Goal: Book appointment/travel/reservation

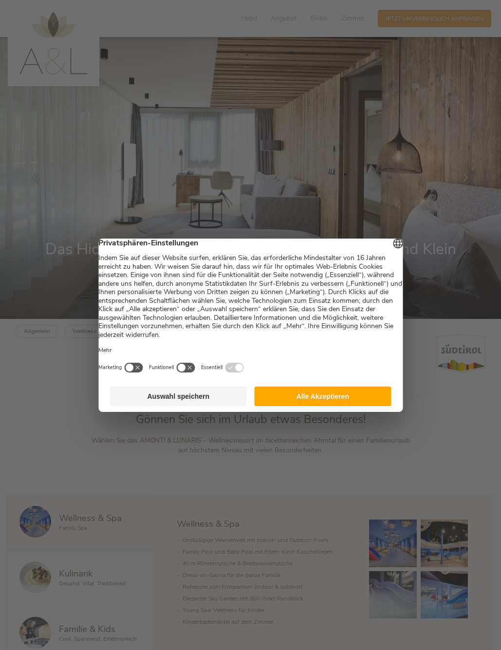
click at [321, 398] on button "Alle Akzeptieren" at bounding box center [323, 396] width 137 height 19
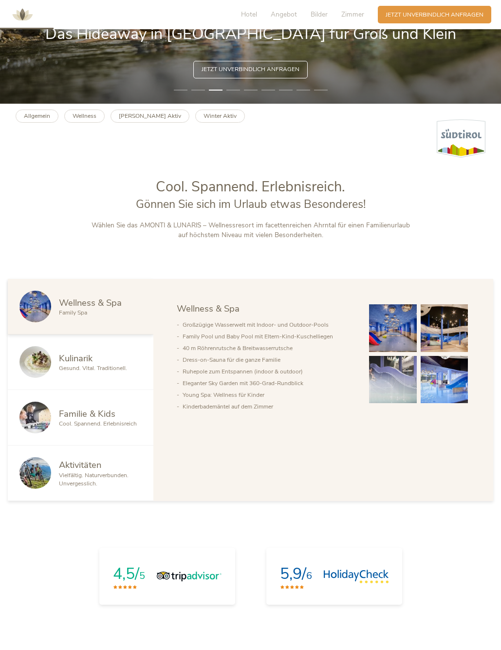
scroll to position [217, 0]
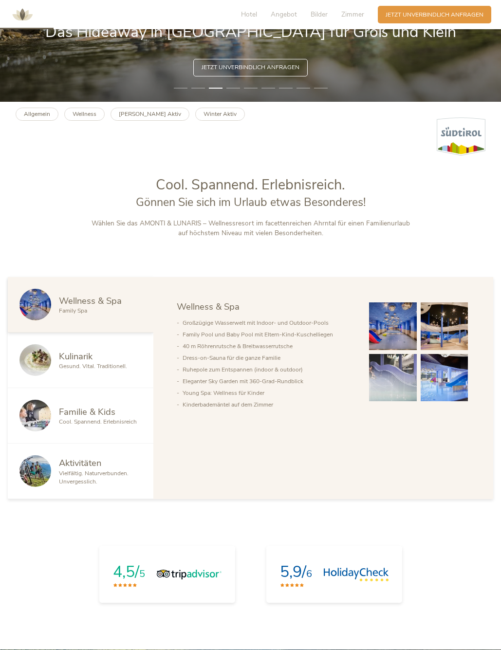
click at [402, 331] on img at bounding box center [392, 326] width 47 height 47
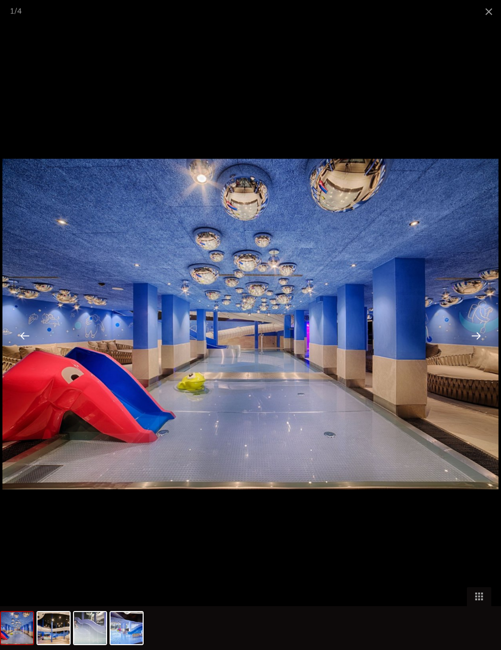
click at [476, 336] on div at bounding box center [476, 336] width 30 height 30
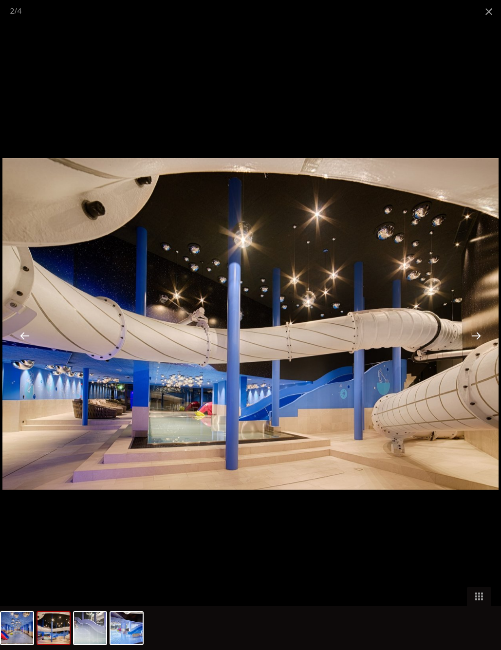
click at [476, 336] on div at bounding box center [476, 336] width 30 height 30
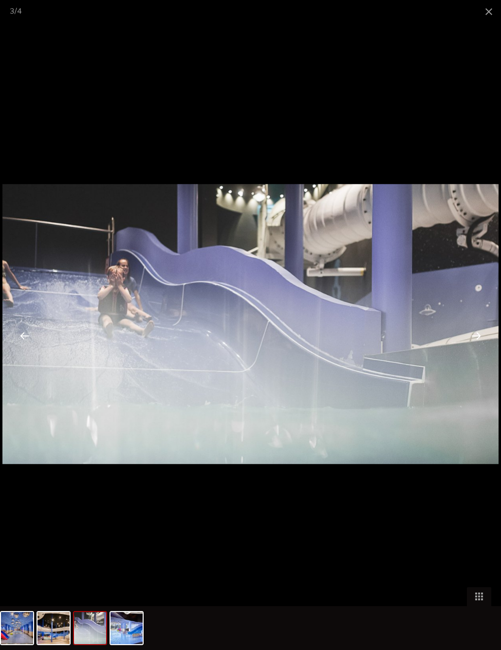
click at [476, 336] on div at bounding box center [476, 336] width 30 height 30
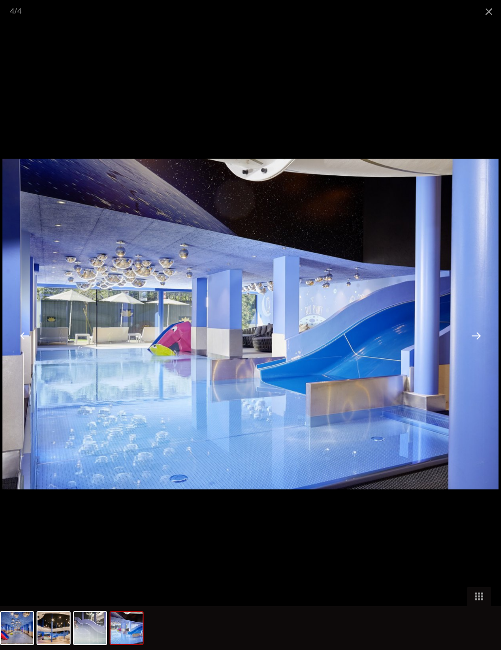
click at [476, 336] on div at bounding box center [476, 336] width 30 height 30
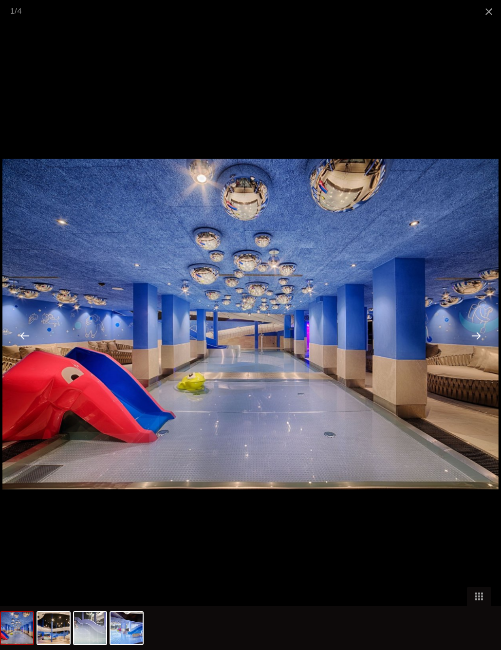
click at [476, 336] on div at bounding box center [476, 336] width 30 height 30
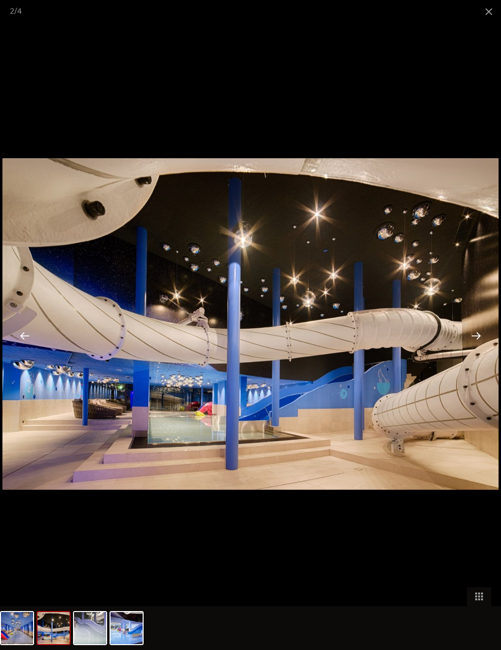
click at [476, 336] on div at bounding box center [476, 336] width 30 height 30
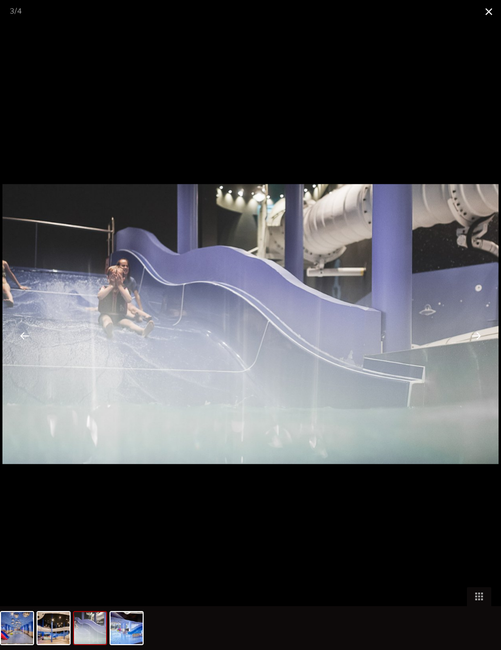
click at [487, 13] on span at bounding box center [489, 11] width 24 height 23
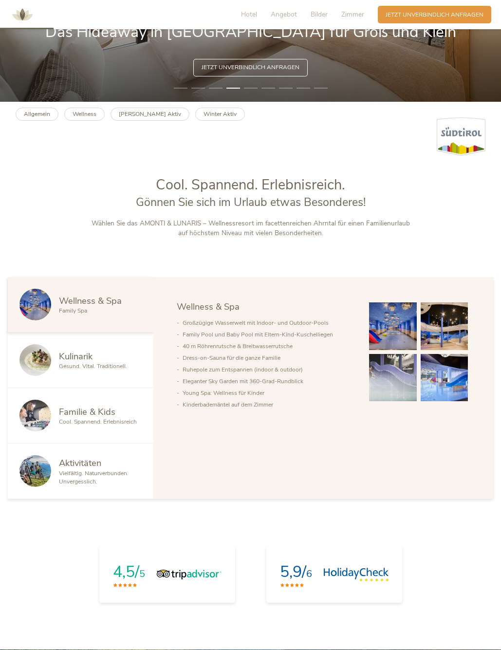
click at [91, 418] on span "Cool. Spannend. Erlebnisreich" at bounding box center [98, 422] width 78 height 8
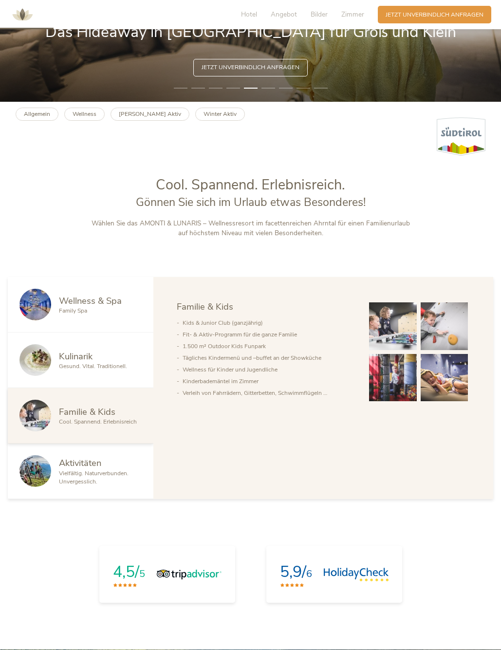
click at [397, 377] on img at bounding box center [392, 377] width 47 height 47
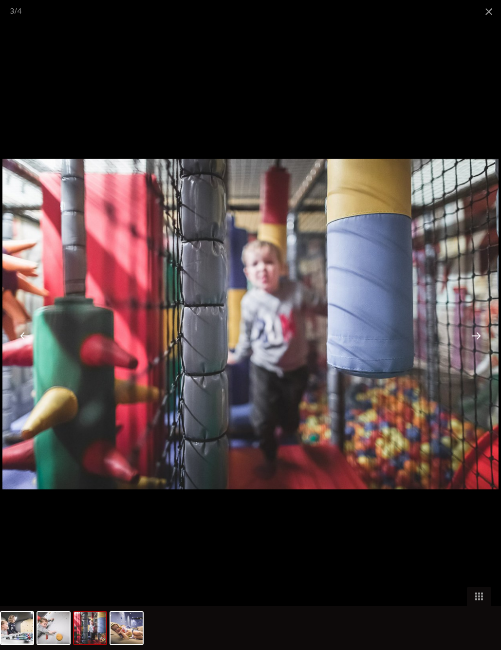
click at [475, 336] on div at bounding box center [476, 336] width 30 height 30
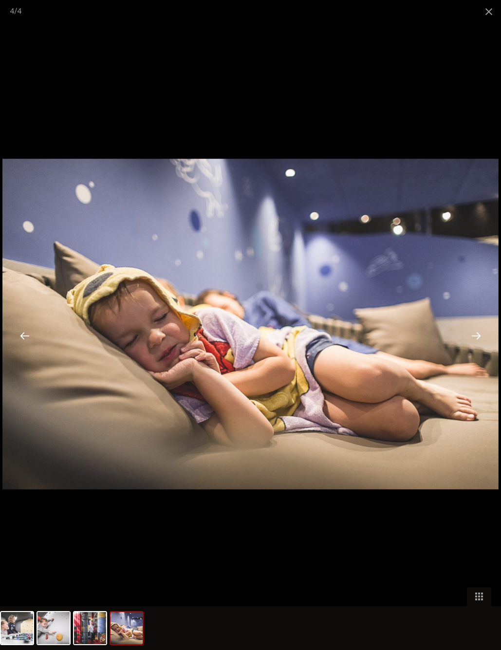
click at [475, 336] on div at bounding box center [476, 336] width 30 height 30
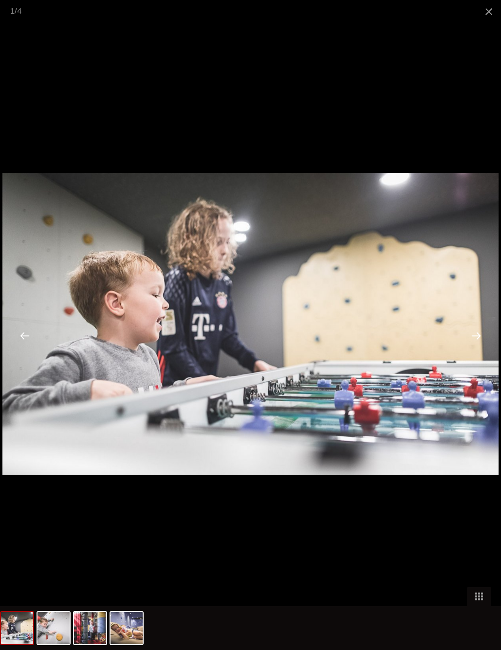
click at [475, 336] on div at bounding box center [476, 336] width 30 height 30
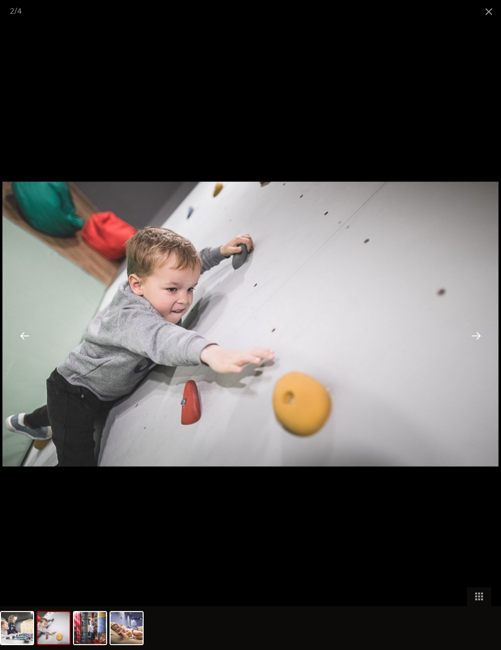
click at [444, 135] on div at bounding box center [250, 325] width 501 height 650
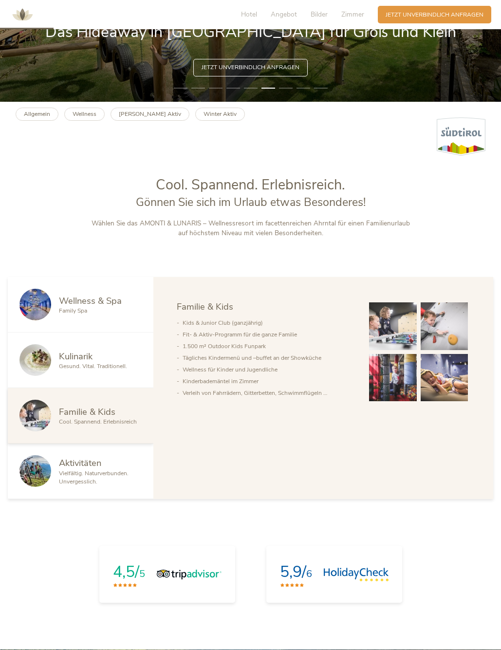
click at [77, 468] on span "Aktivitäten" at bounding box center [80, 463] width 42 height 12
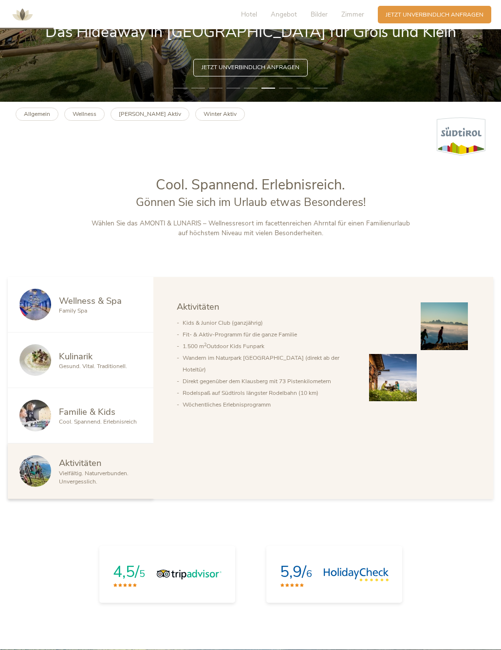
click at [97, 363] on span "Gesund. Vital. Traditionell." at bounding box center [93, 366] width 68 height 8
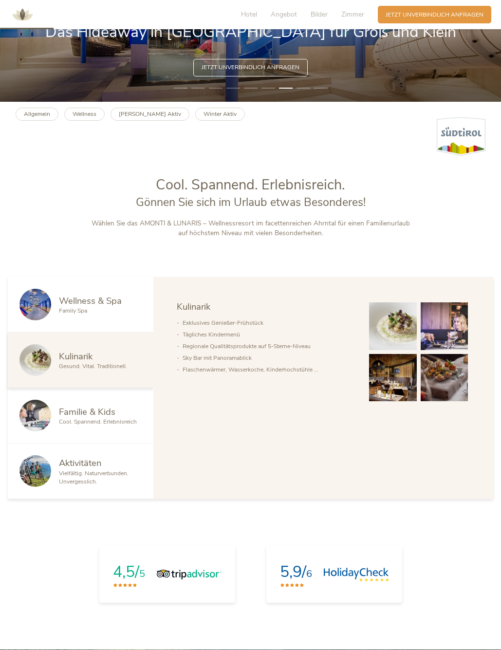
click at [93, 313] on div "Family Spa" at bounding box center [100, 311] width 83 height 8
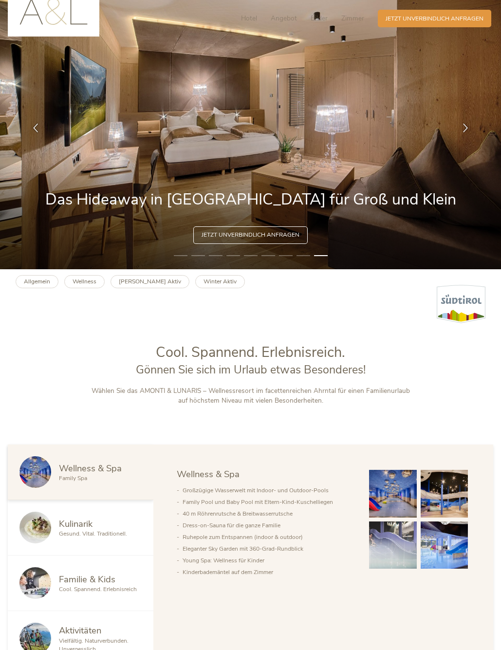
scroll to position [0, 0]
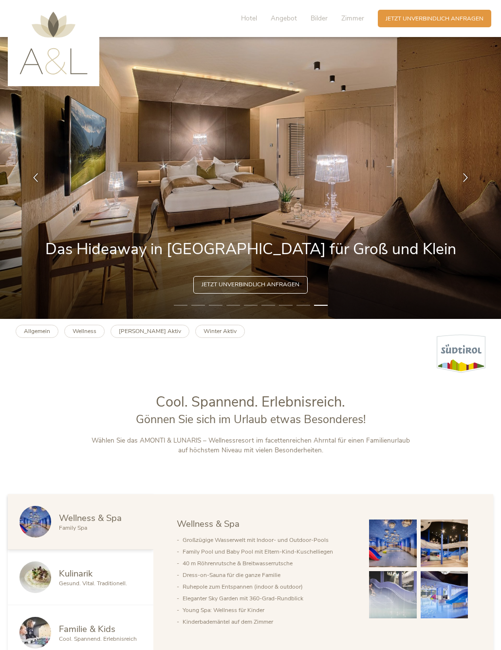
click at [44, 29] on img at bounding box center [53, 43] width 68 height 63
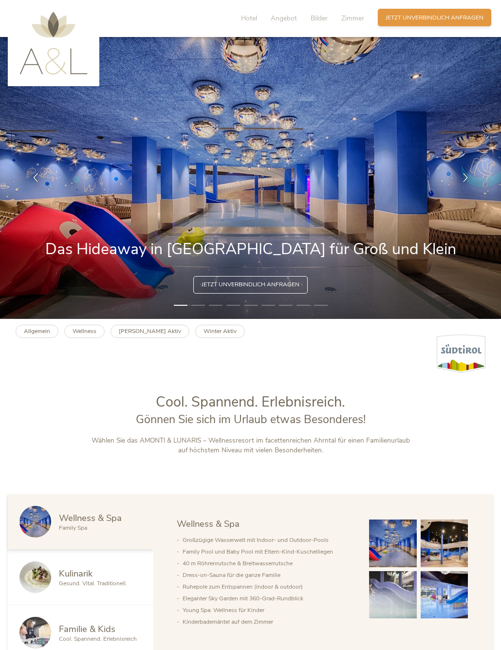
click at [395, 19] on span "Jetzt unverbindlich anfragen" at bounding box center [435, 18] width 98 height 8
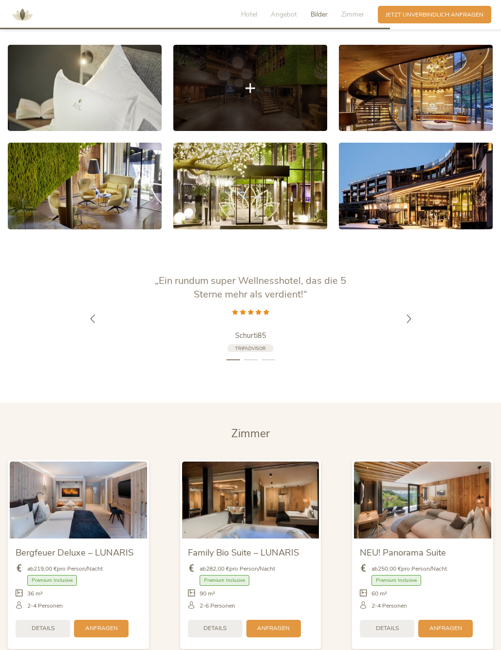
scroll to position [1267, 0]
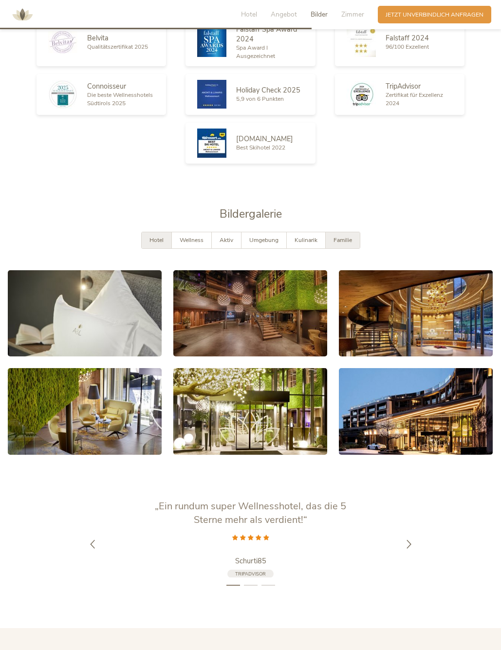
click at [338, 236] on span "Familie" at bounding box center [343, 240] width 19 height 8
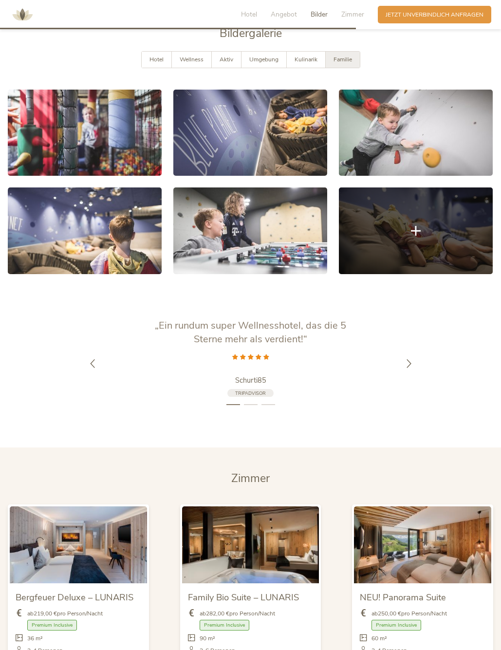
scroll to position [1774, 0]
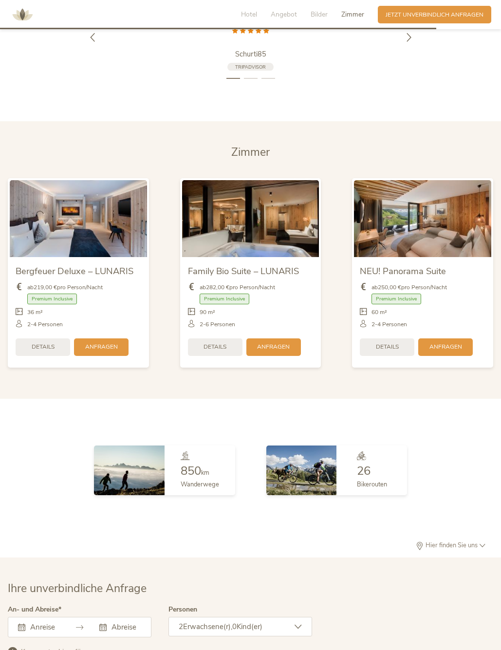
click at [277, 205] on img at bounding box center [250, 218] width 137 height 77
click at [275, 342] on span "Anfragen" at bounding box center [273, 346] width 33 height 8
